Goal: Information Seeking & Learning: Check status

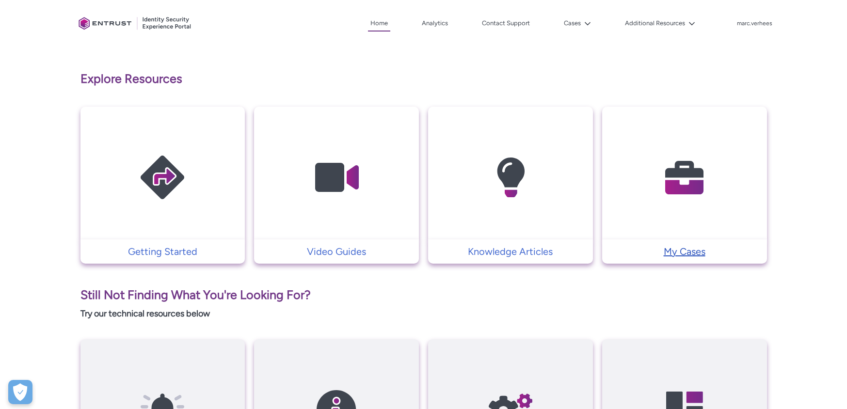
click at [649, 253] on p "My Cases" at bounding box center [684, 251] width 155 height 15
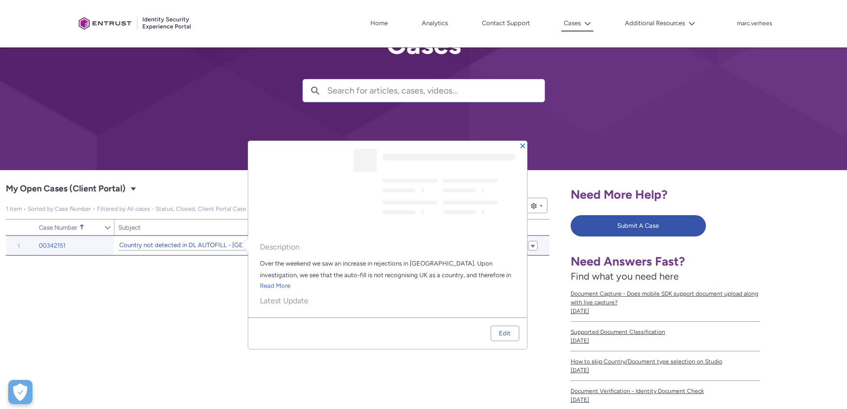
click at [182, 244] on link "Country not detected in DL AUTOFILL - UK" at bounding box center [190, 246] width 143 height 10
